Goal: Find specific page/section: Find specific page/section

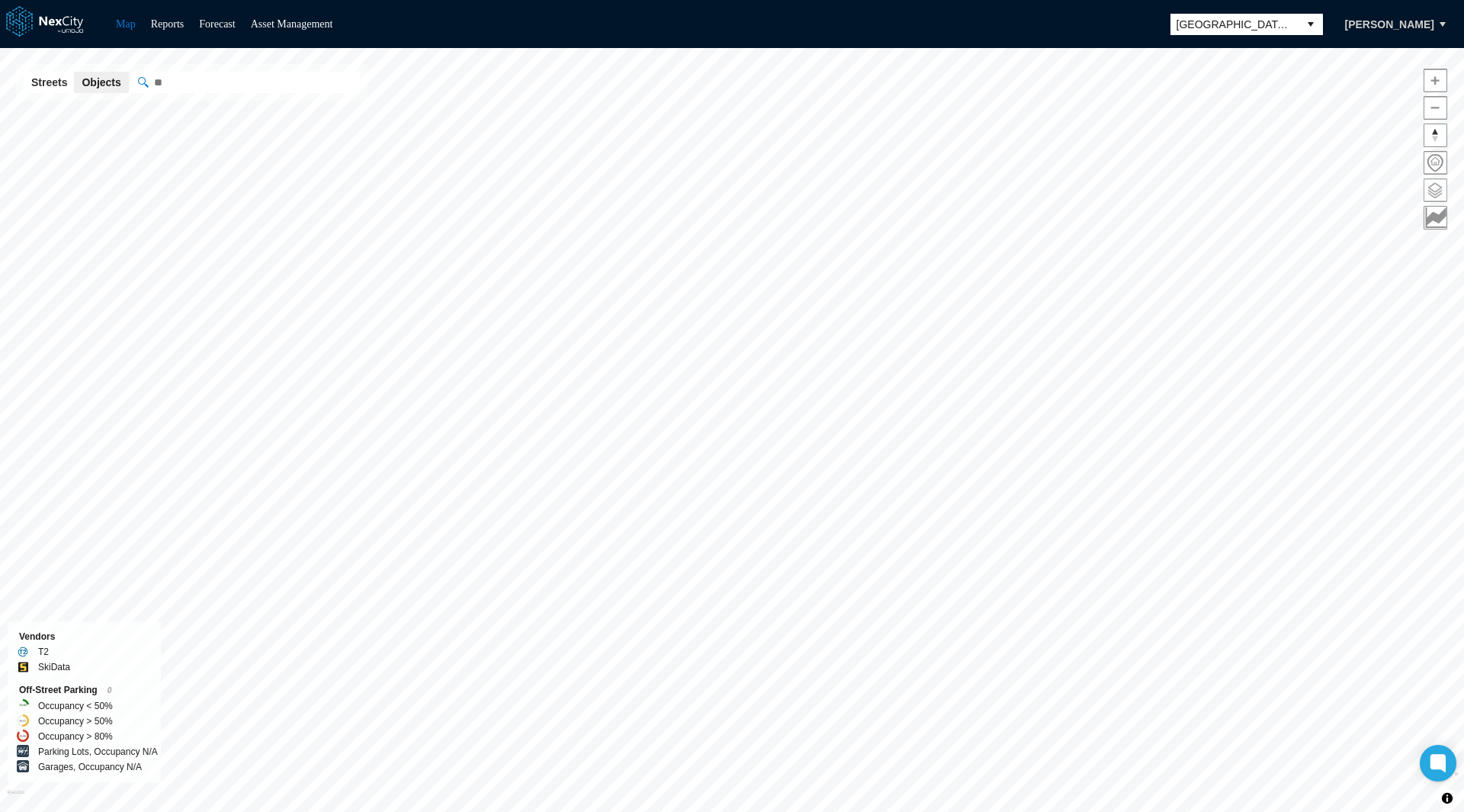
click at [1437, 186] on span at bounding box center [1435, 190] width 22 height 22
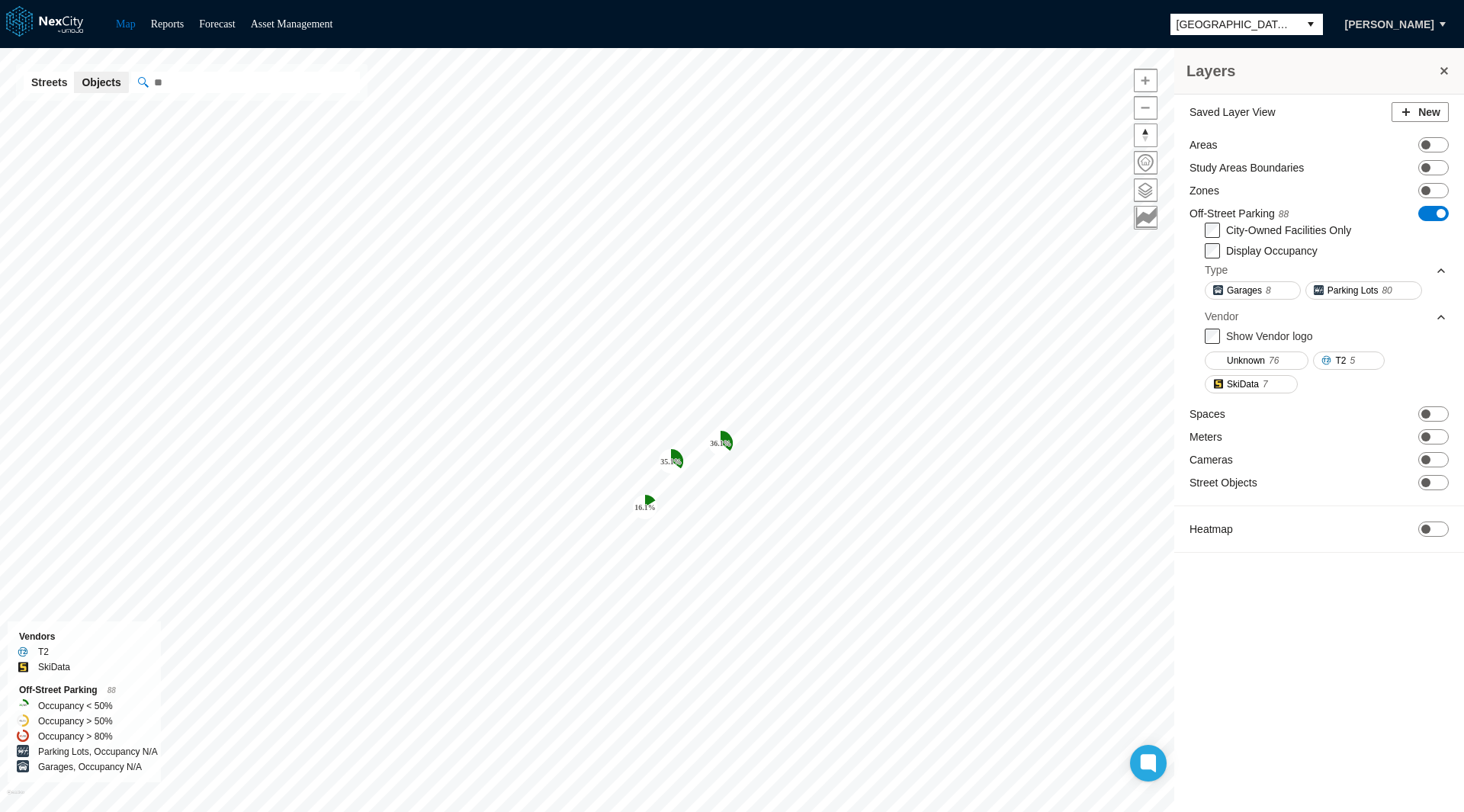
click at [1221, 20] on span "San Jose" at bounding box center [1235, 24] width 116 height 15
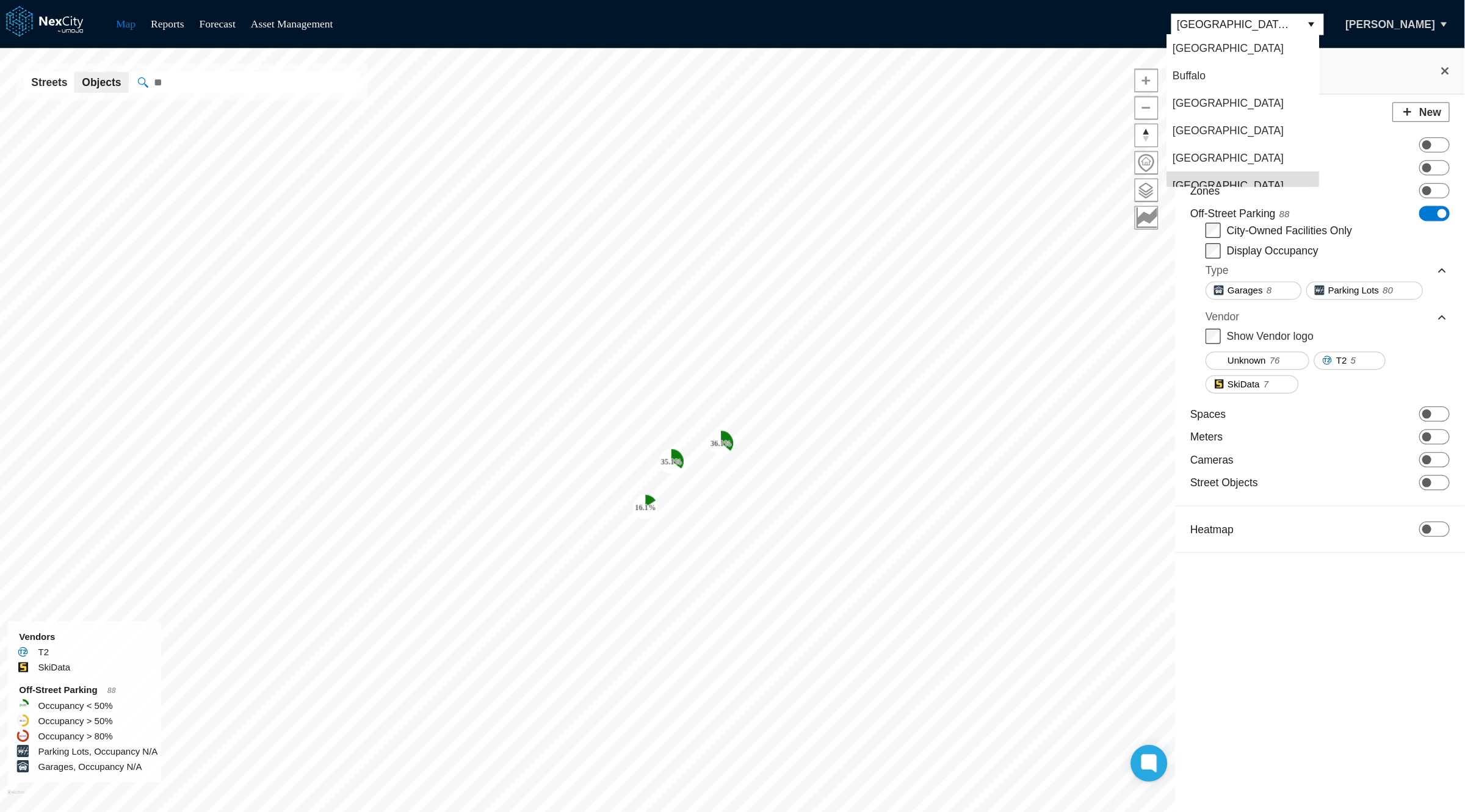
scroll to position [10, 0]
click at [986, 98] on li "[GEOGRAPHIC_DATA]" at bounding box center [994, 94] width 122 height 22
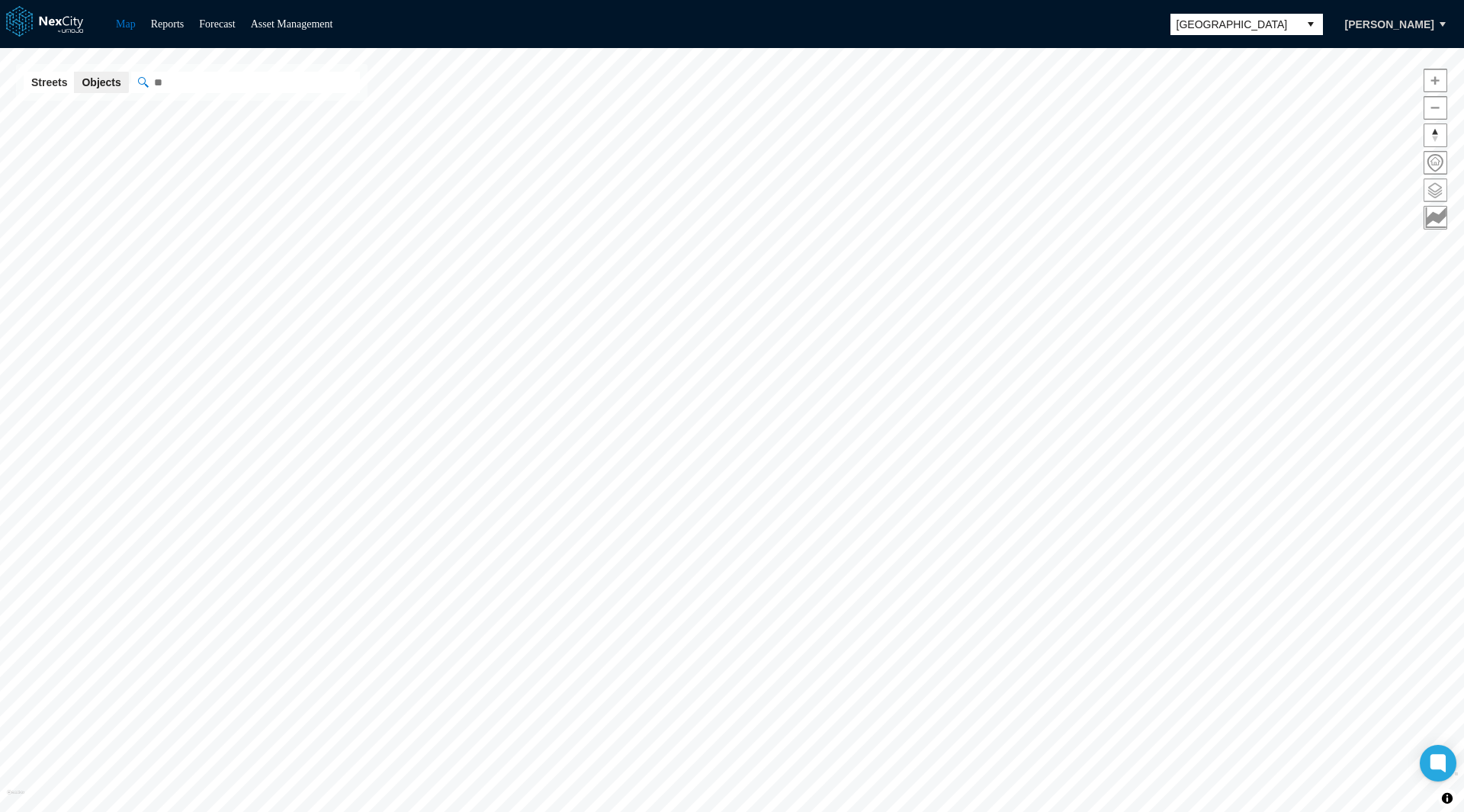
click at [1440, 191] on span at bounding box center [1435, 190] width 22 height 22
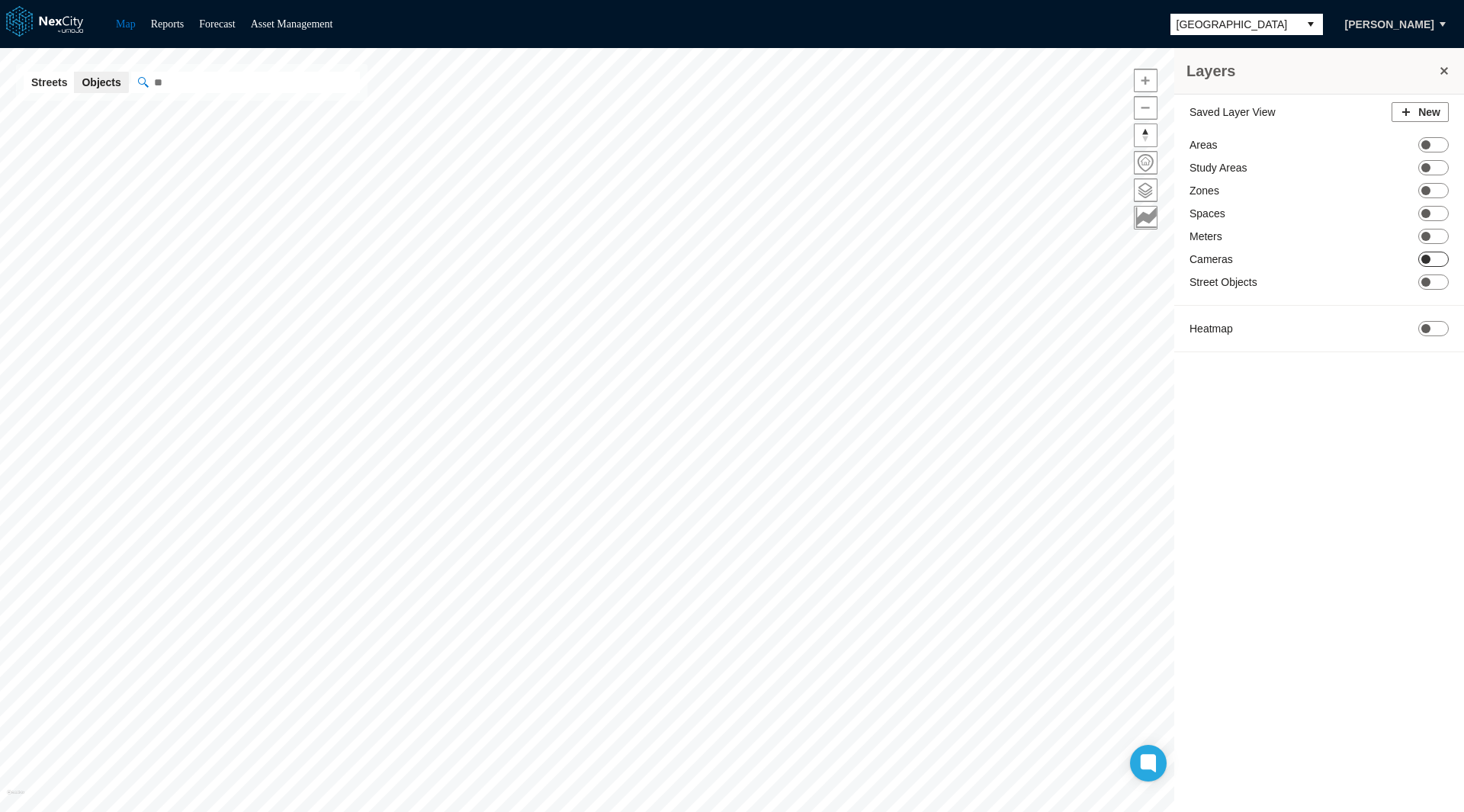
click at [1435, 258] on span "ON OFF" at bounding box center [1433, 258] width 31 height 15
click at [169, 85] on input "" at bounding box center [321, 82] width 381 height 21
paste input "**********"
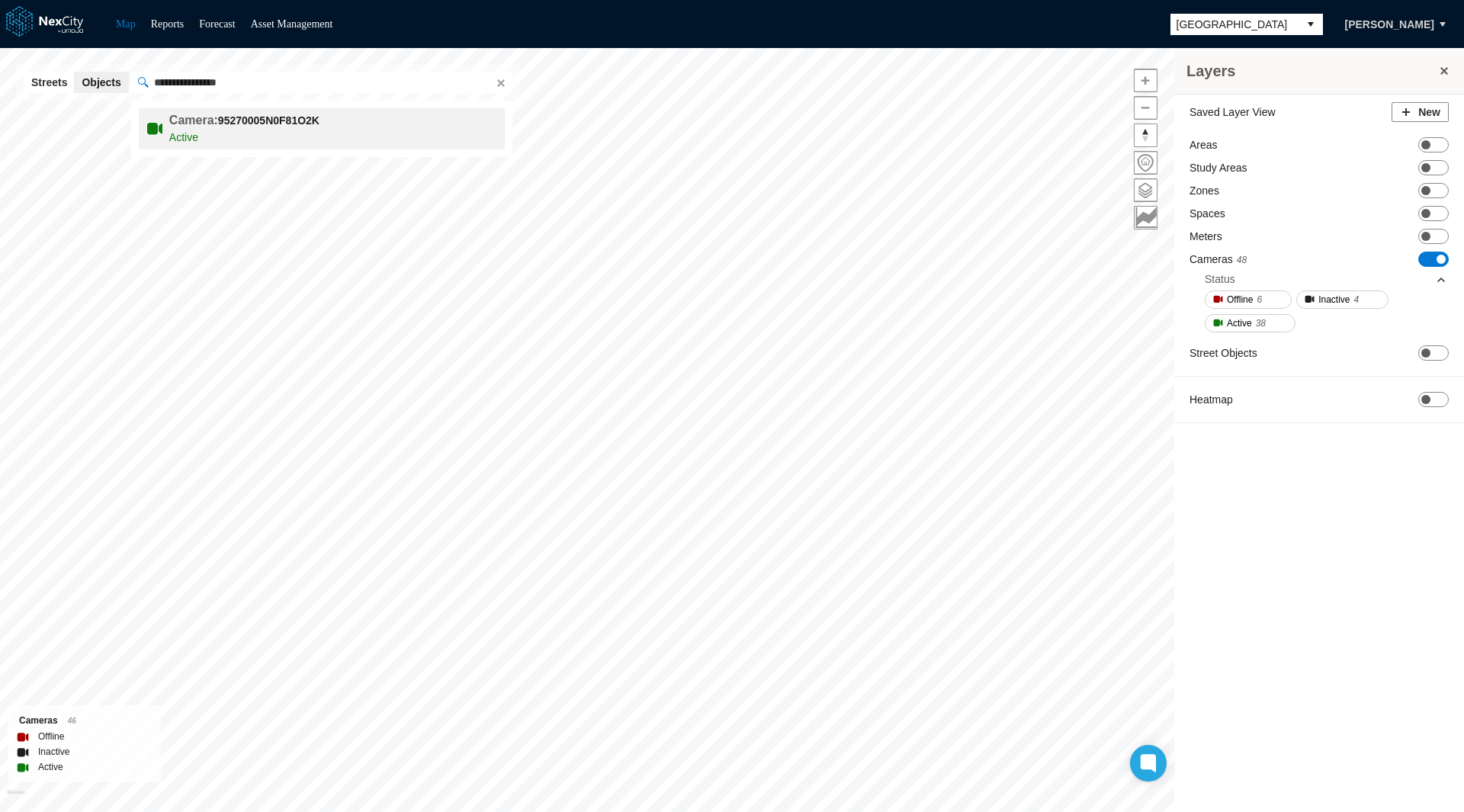
type input "**********"
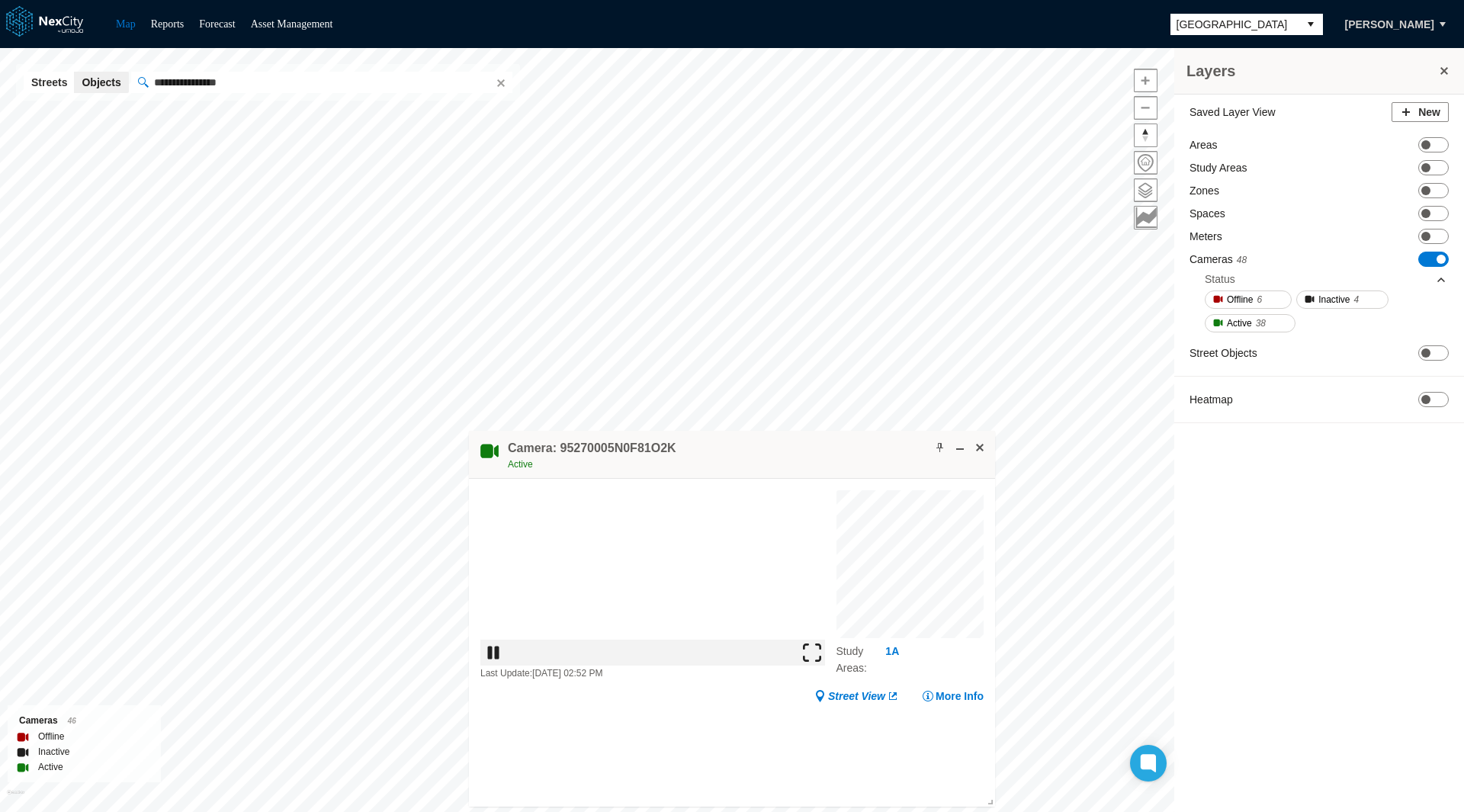
click at [1389, 518] on div "Saved Layer View New Areas ON OFF Study Areas ON OFF Zones ON OFF Spaces ON OFF…" at bounding box center [1319, 454] width 290 height 720
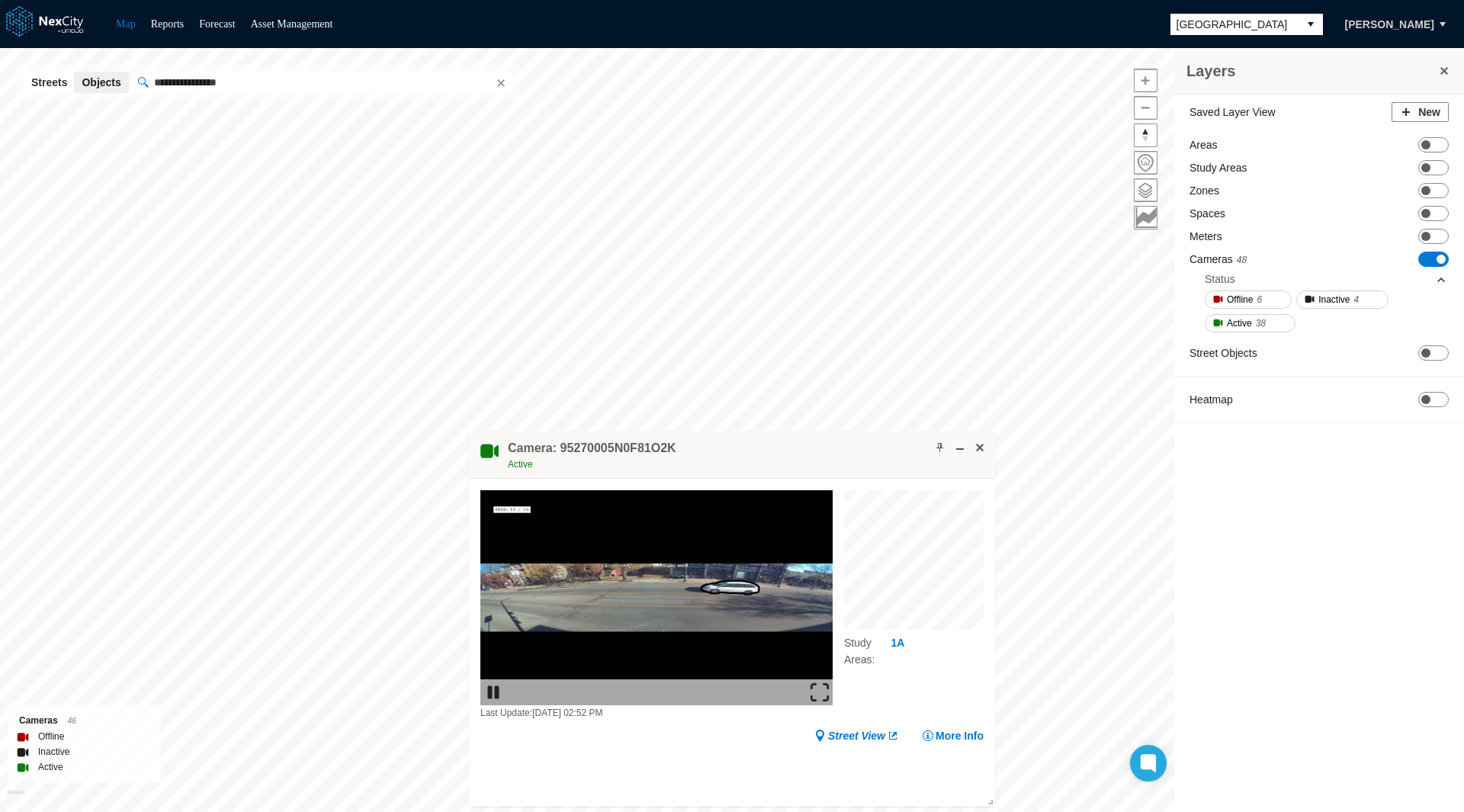
drag, startPoint x: 796, startPoint y: 458, endPoint x: 412, endPoint y: 345, distance: 400.3
click at [469, 430] on div "Camera: 95270005N0F81O2K Active" at bounding box center [732, 454] width 526 height 48
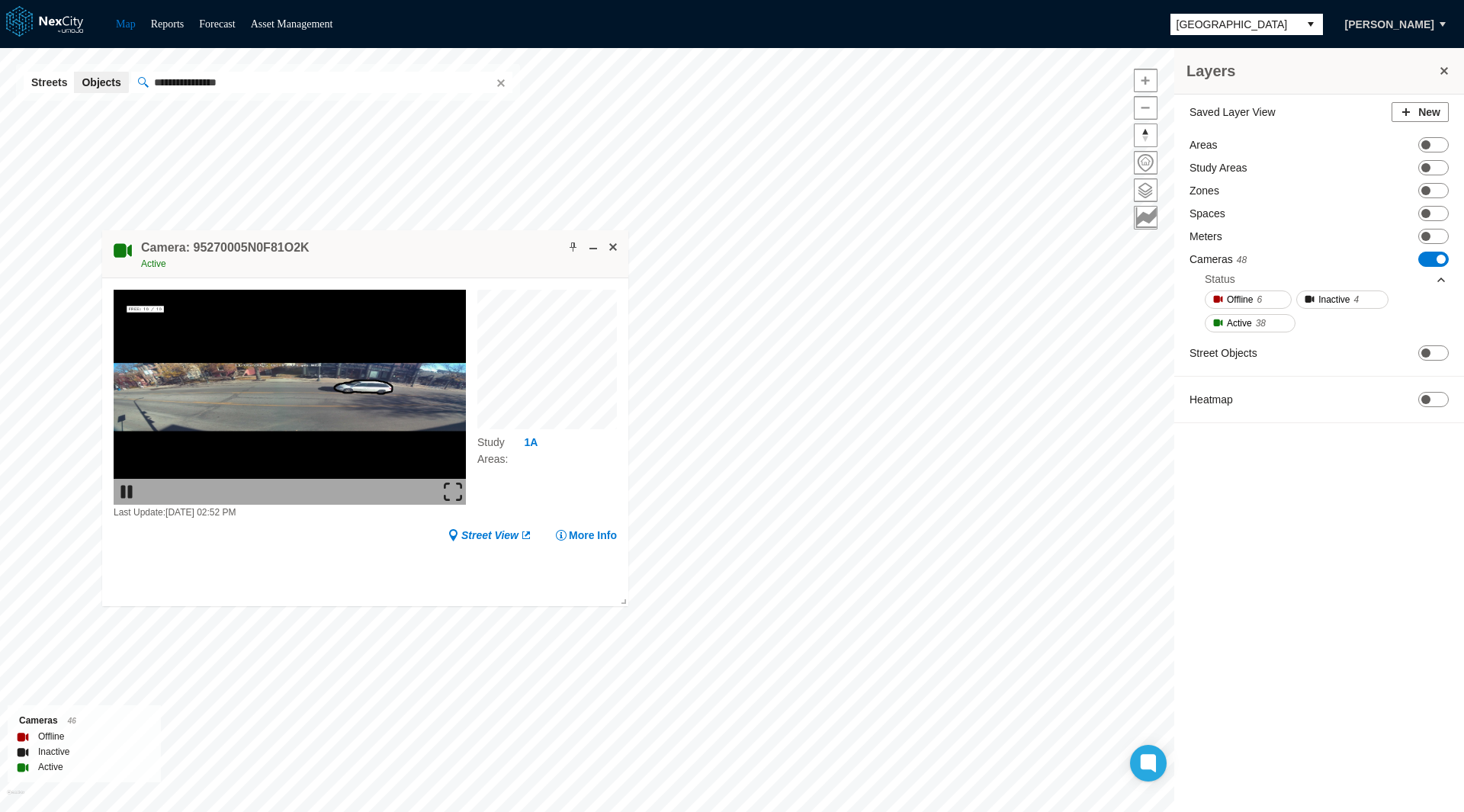
drag, startPoint x: 445, startPoint y: 324, endPoint x: 463, endPoint y: 236, distance: 89.8
click at [463, 236] on div "Camera: 95270005N0F81O2K Active" at bounding box center [365, 254] width 526 height 48
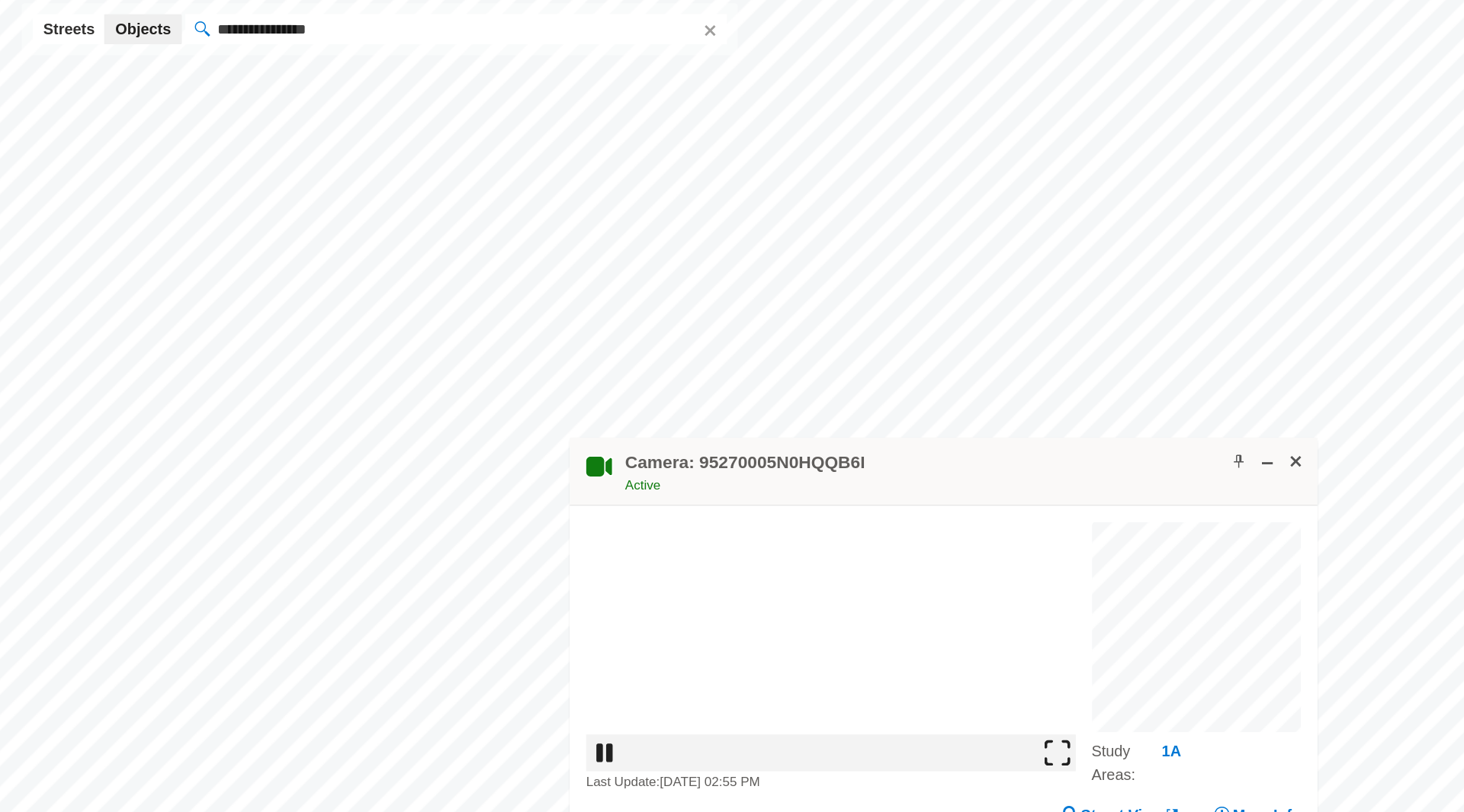
drag, startPoint x: 716, startPoint y: 397, endPoint x: 386, endPoint y: 255, distance: 359.3
click at [402, 370] on div "Camera: 95270005N0HQQB6I Active" at bounding box center [665, 393] width 526 height 48
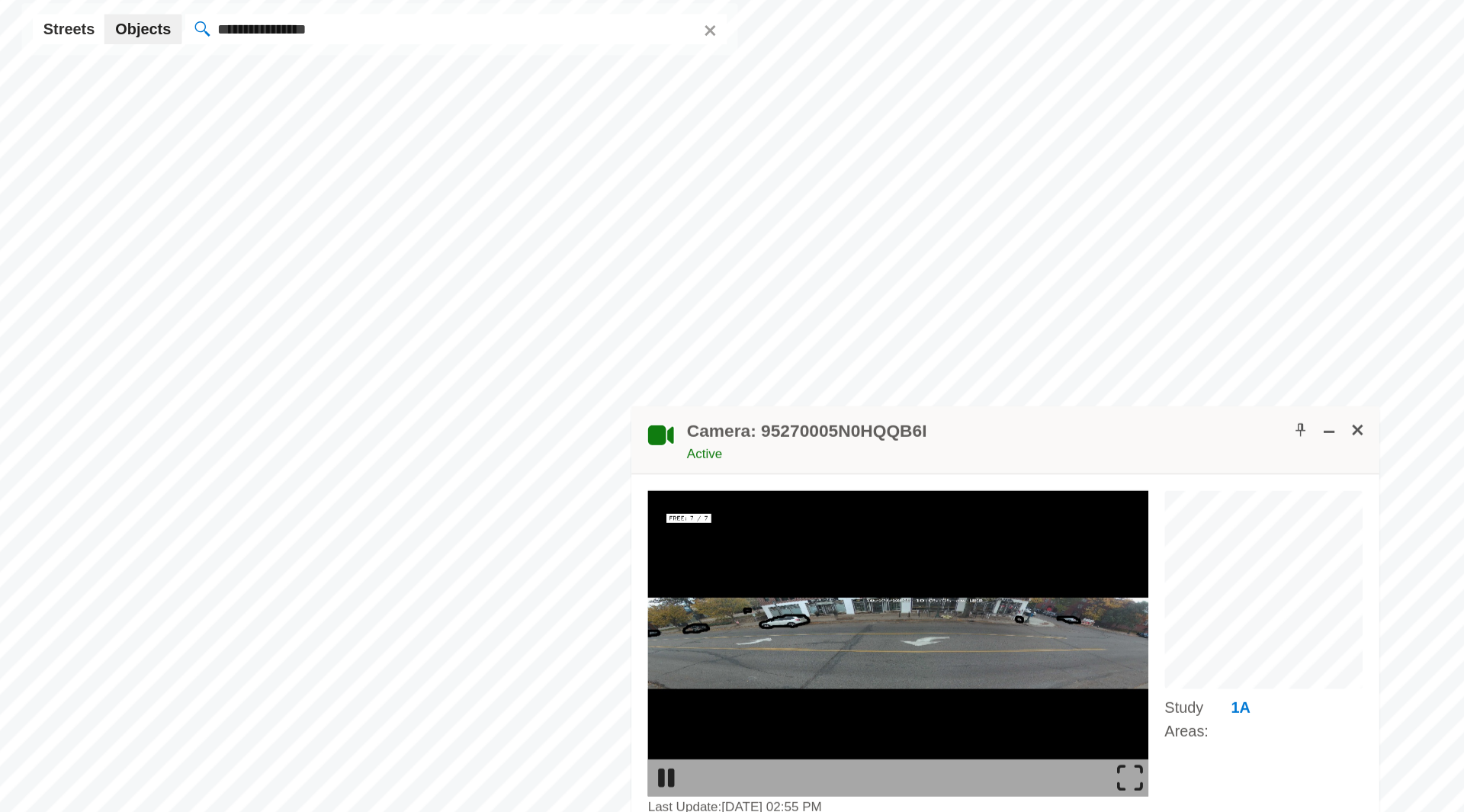
drag, startPoint x: 782, startPoint y: 381, endPoint x: 437, endPoint y: 289, distance: 357.1
click at [445, 348] on div "Camera: 95270005N0HQQB6I Active" at bounding box center [708, 371] width 526 height 48
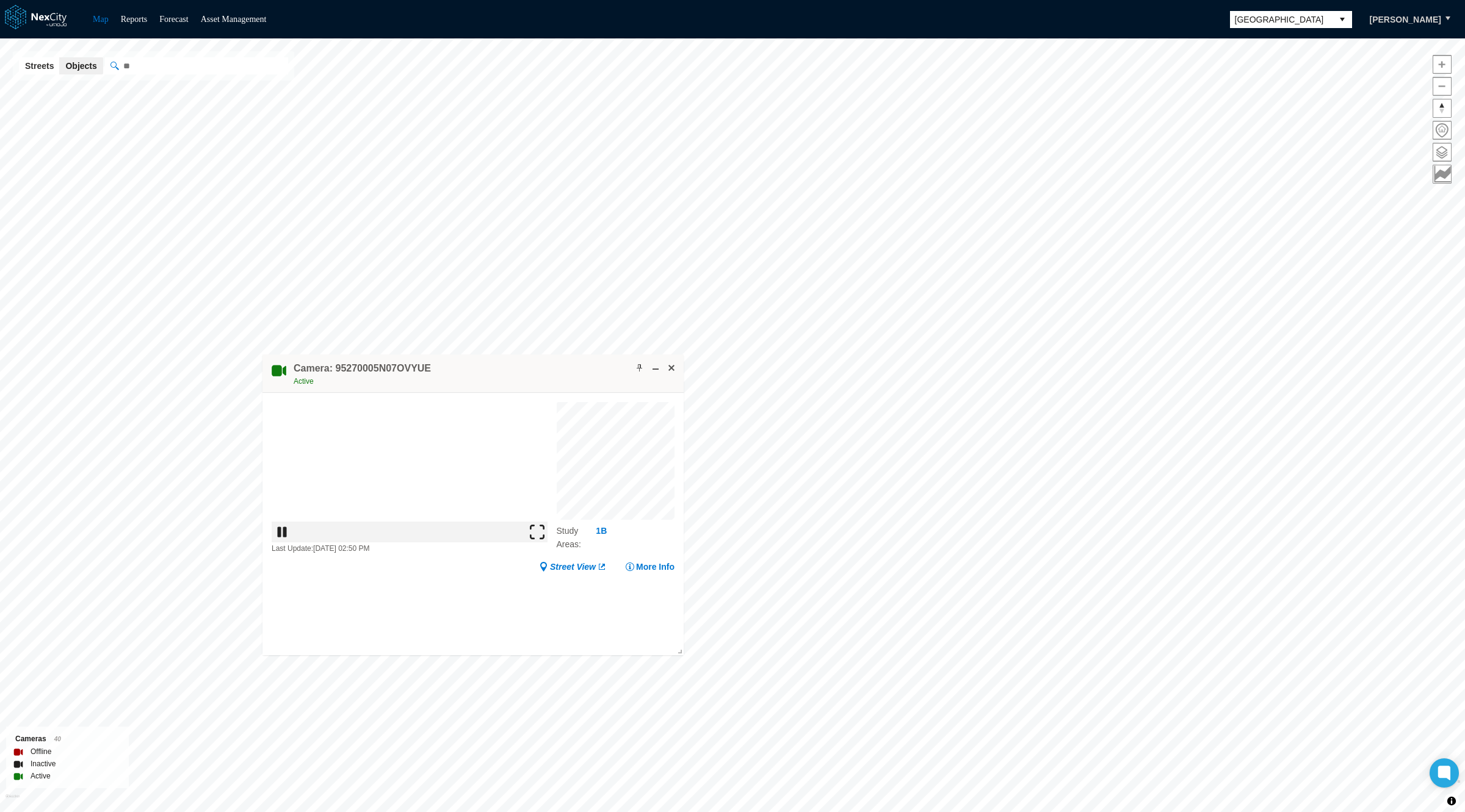
drag, startPoint x: 701, startPoint y: 495, endPoint x: 468, endPoint y: 354, distance: 272.3
click at [468, 354] on div "Camera: 95270005N07OVYUE Active" at bounding box center [473, 373] width 421 height 38
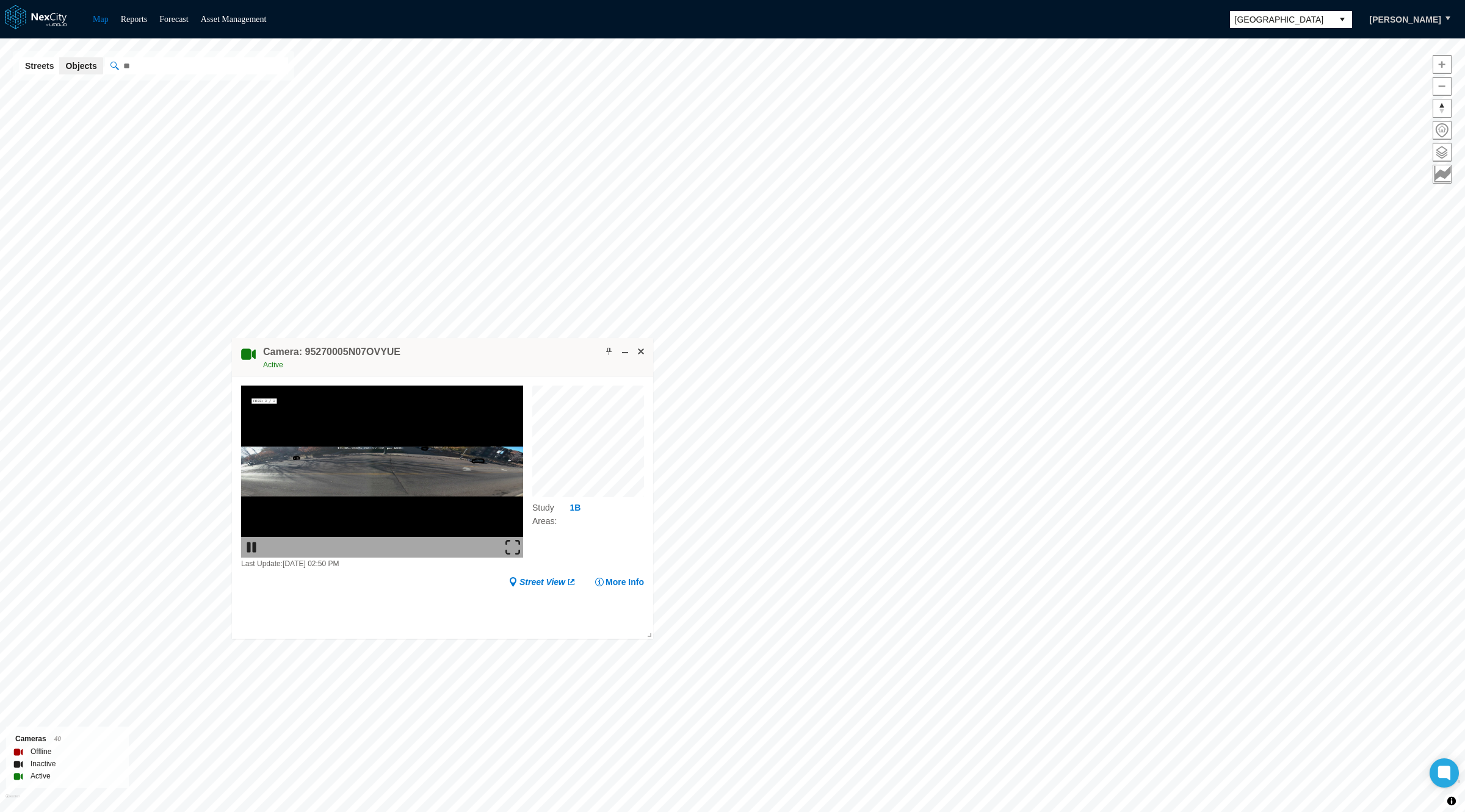
click at [514, 551] on img at bounding box center [512, 547] width 14 height 14
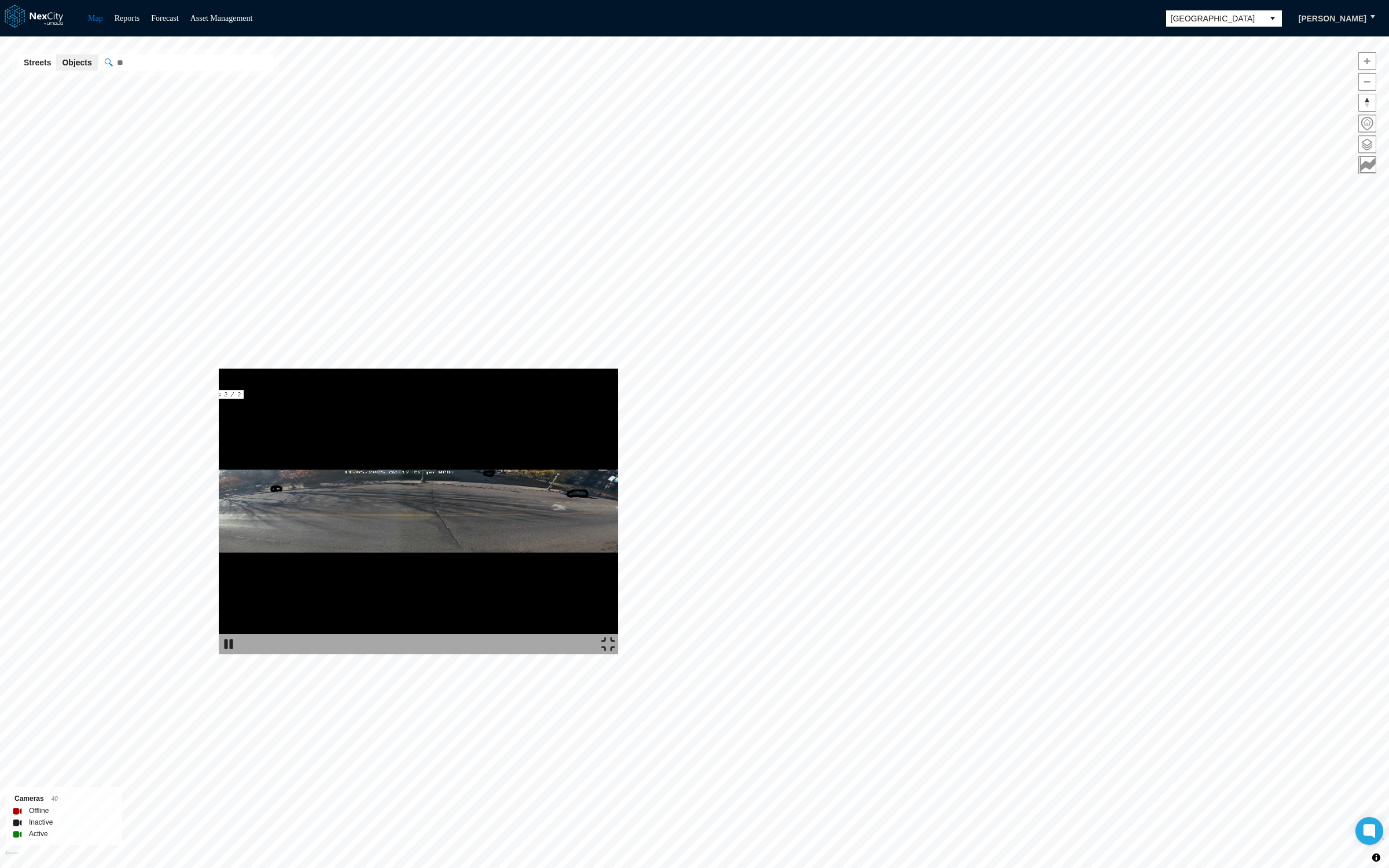
click at [615, 651] on img at bounding box center [608, 644] width 14 height 14
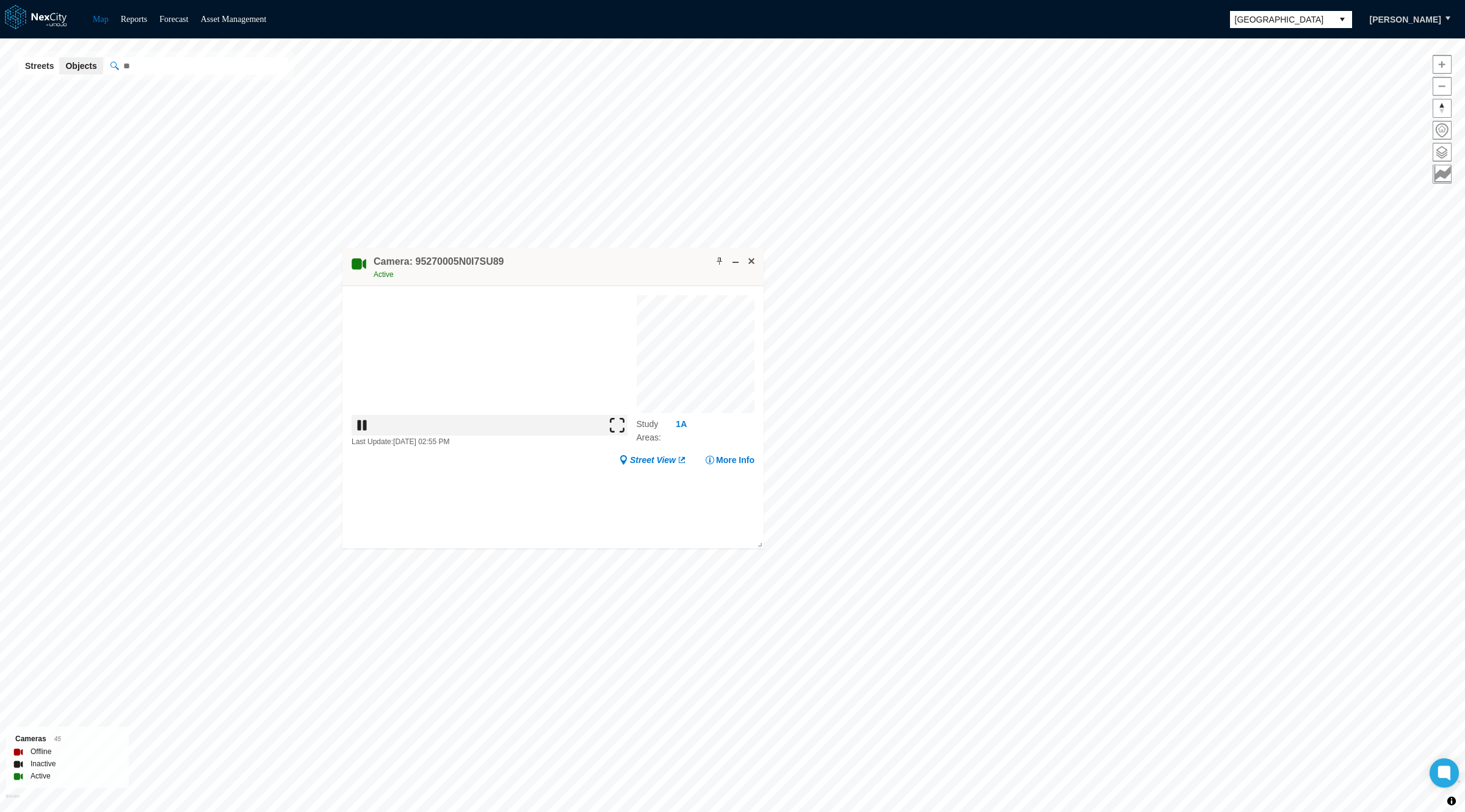
drag, startPoint x: 790, startPoint y: 496, endPoint x: 635, endPoint y: 250, distance: 290.8
click at [635, 250] on div "Camera: 95270005N0I7SU89 Active" at bounding box center [553, 266] width 421 height 38
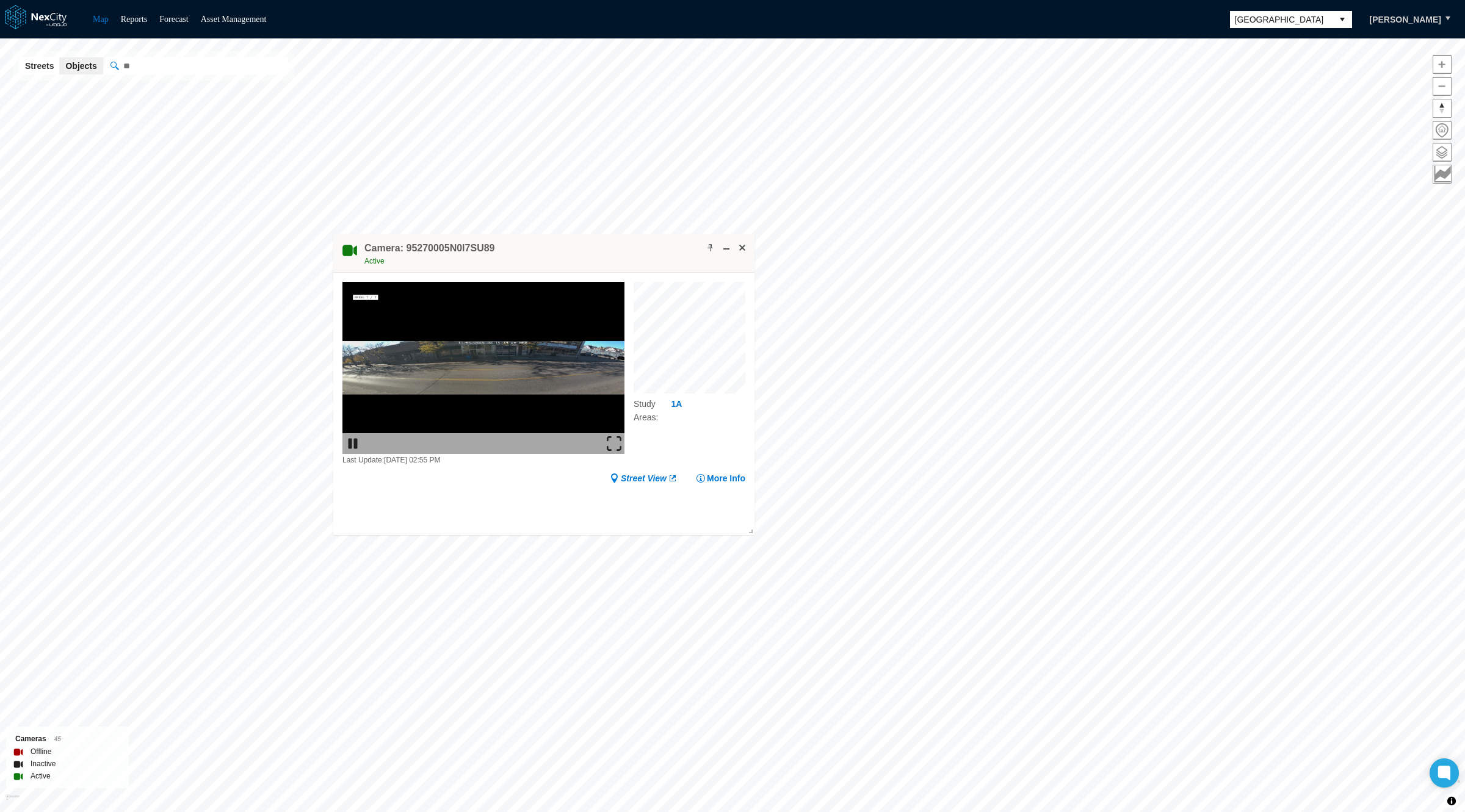
click at [615, 442] on img at bounding box center [614, 443] width 14 height 14
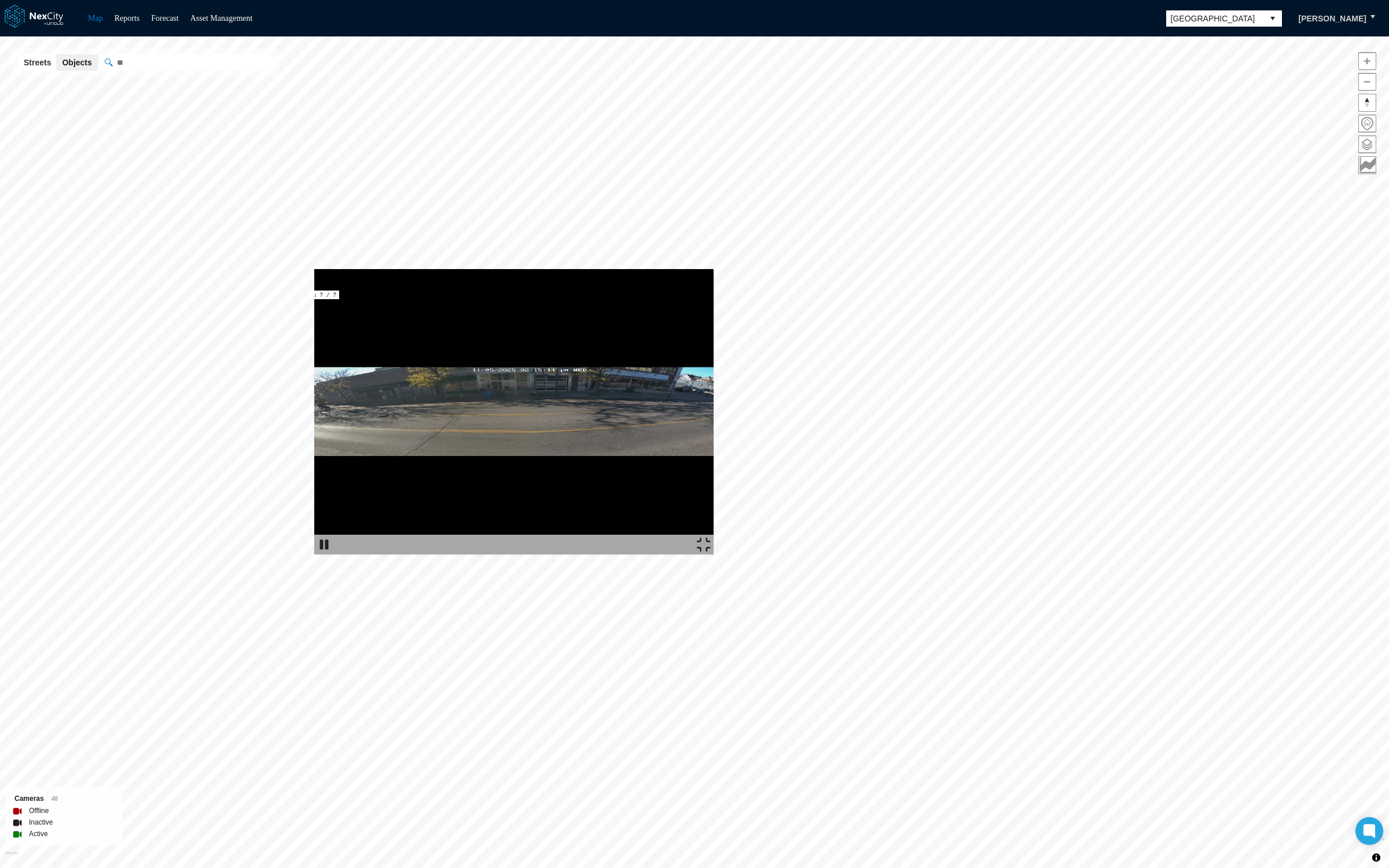
click at [714, 554] on div at bounding box center [514, 544] width 399 height 20
click at [711, 551] on img at bounding box center [703, 544] width 14 height 14
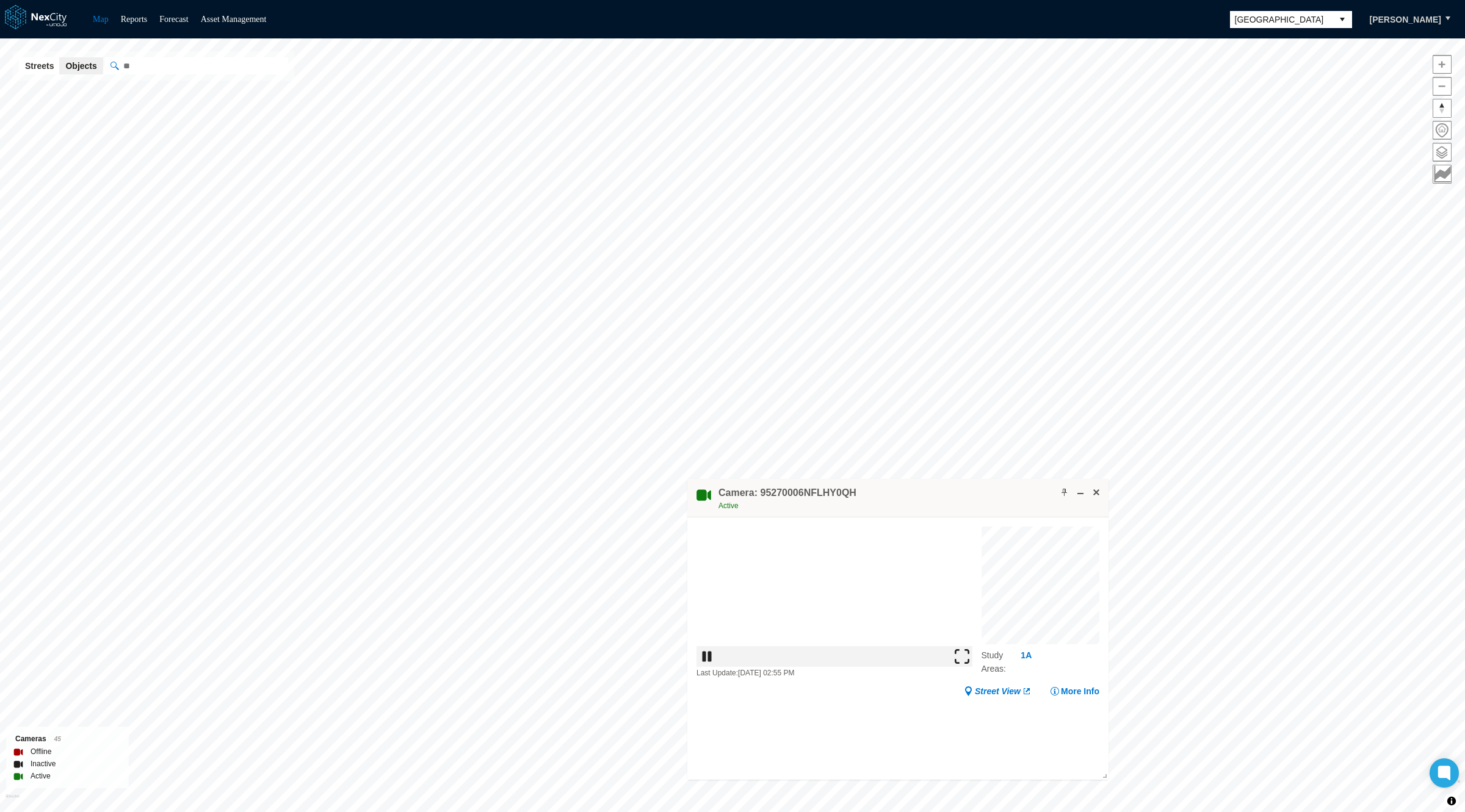
drag, startPoint x: 909, startPoint y: 495, endPoint x: 375, endPoint y: 299, distance: 568.8
click at [687, 479] on div "Camera: 95270006NFLHY0QH Active" at bounding box center [898, 498] width 421 height 38
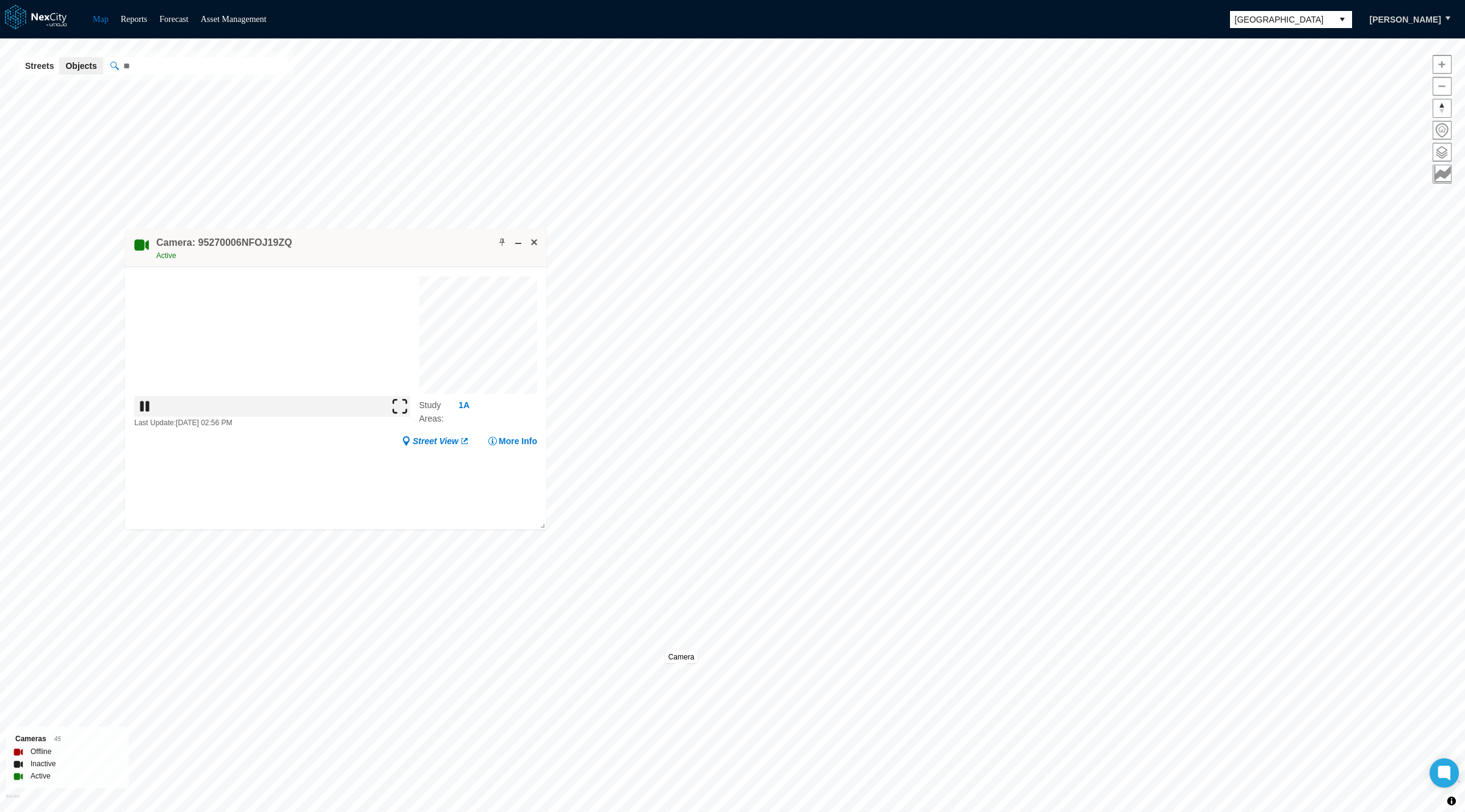
drag, startPoint x: 626, startPoint y: 358, endPoint x: 385, endPoint y: 251, distance: 263.7
click at [385, 251] on div "Camera: 95270006NFOJ19ZQ Active" at bounding box center [336, 248] width 421 height 38
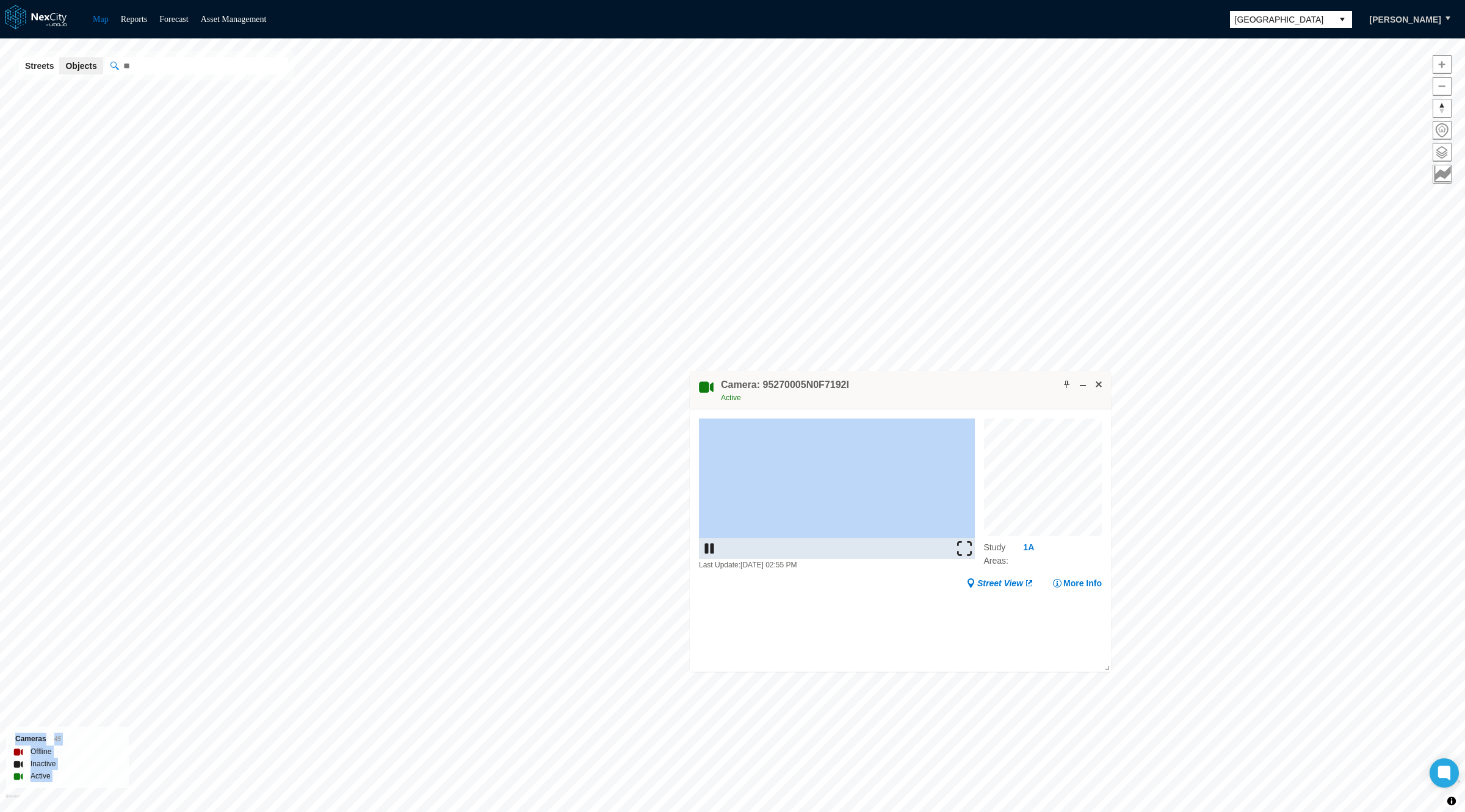
click at [385, 329] on div "Minneapolis KPI overview Reports 0 On-Street parking zones | 0 Off-Street parki…" at bounding box center [732, 425] width 1465 height 774
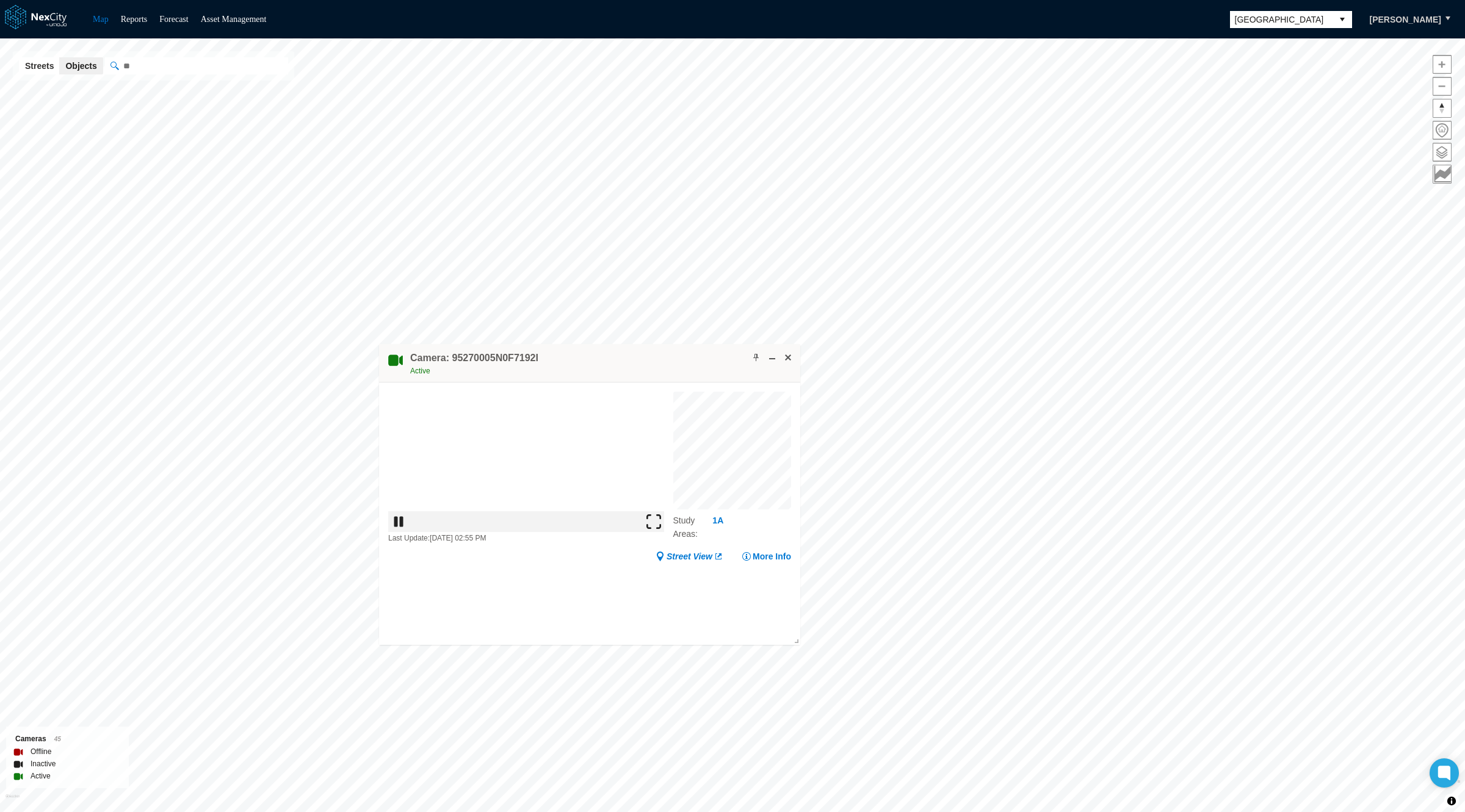
drag, startPoint x: 940, startPoint y: 389, endPoint x: 536, endPoint y: 352, distance: 405.7
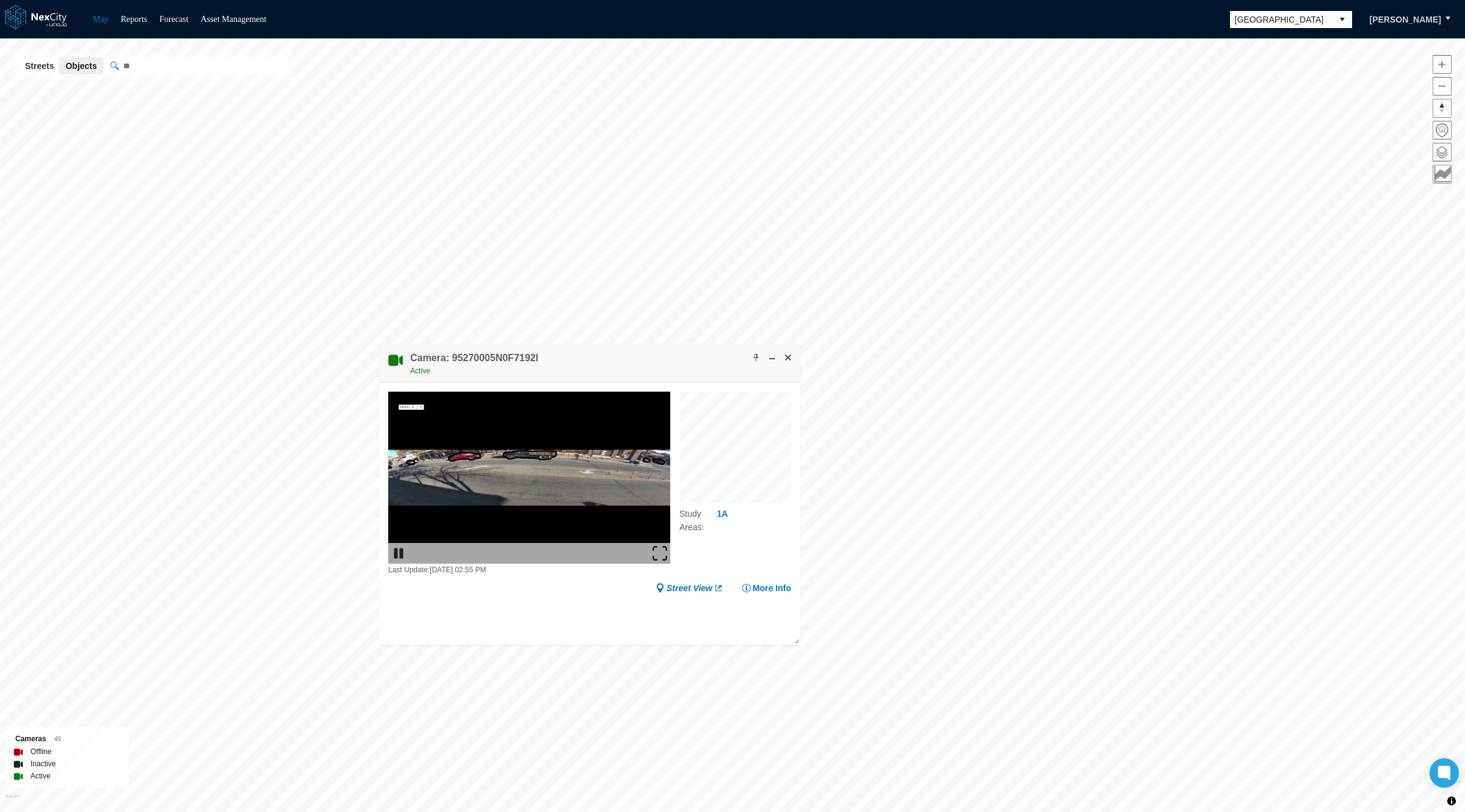
click at [536, 352] on div "Camera: 95270005N0F7192I Active" at bounding box center [590, 363] width 421 height 38
